Goal: Information Seeking & Learning: Learn about a topic

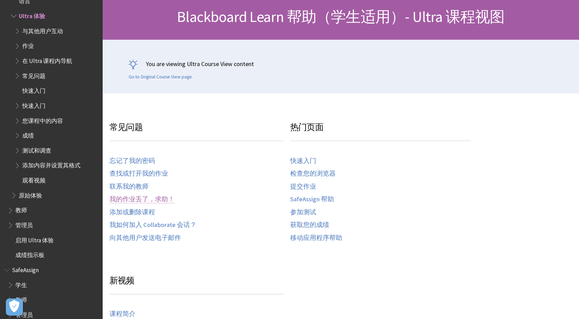
scroll to position [205, 0]
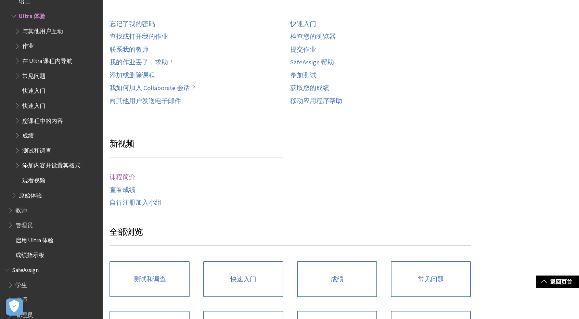
click at [123, 177] on link "课程简介" at bounding box center [123, 177] width 26 height 8
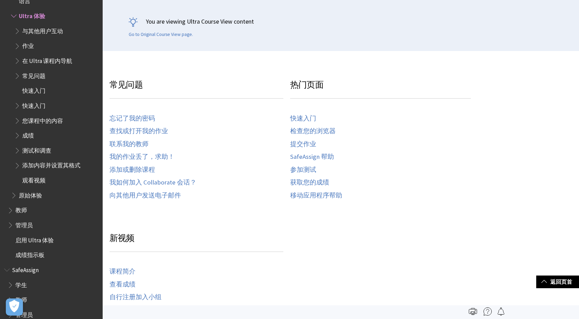
scroll to position [38, 0]
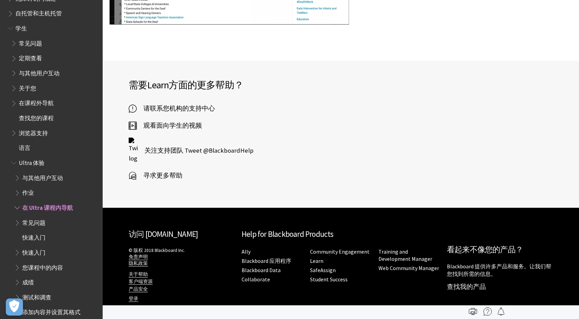
scroll to position [45, 0]
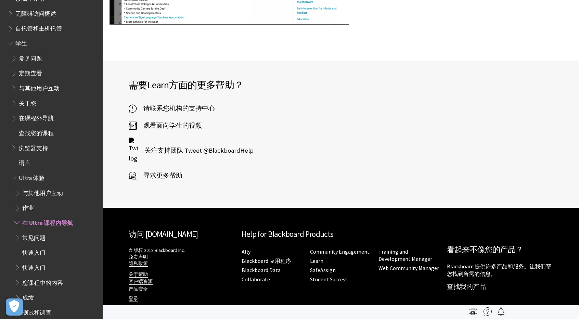
click at [28, 56] on span "常见问题" at bounding box center [30, 57] width 23 height 9
